Goal: Book appointment/travel/reservation

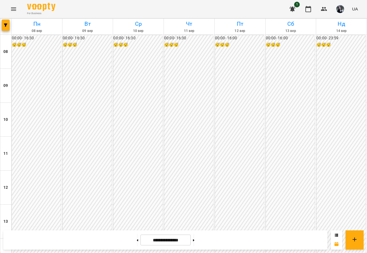
scroll to position [212, 0]
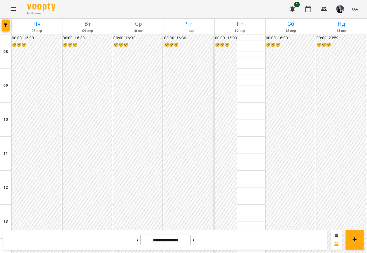
scroll to position [212, 0]
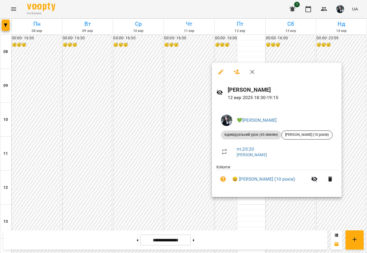
click at [237, 213] on div at bounding box center [183, 126] width 367 height 253
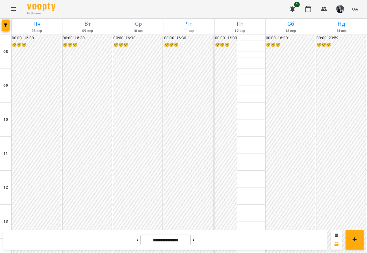
scroll to position [177, 0]
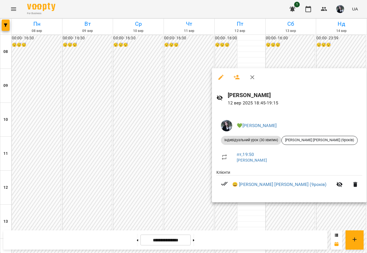
click at [224, 214] on div at bounding box center [183, 126] width 367 height 253
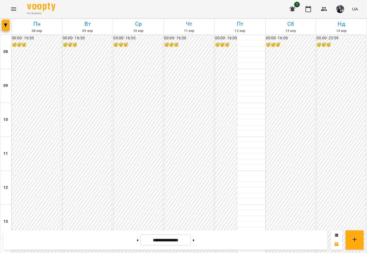
drag, startPoint x: 210, startPoint y: 82, endPoint x: 195, endPoint y: 106, distance: 28.2
click at [195, 106] on div "00:00 - 16:30 😴😴😴" at bounding box center [188, 179] width 49 height 288
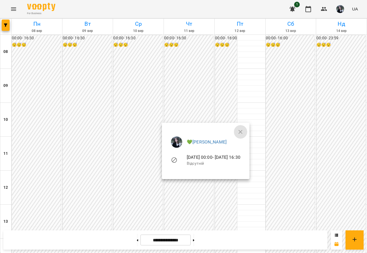
click at [244, 130] on icon "button" at bounding box center [240, 131] width 7 height 7
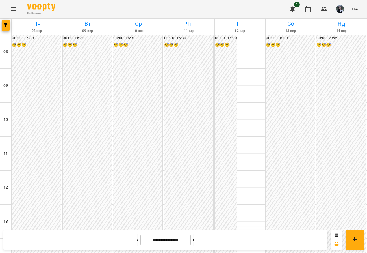
scroll to position [212, 0]
